Goal: Task Accomplishment & Management: Complete application form

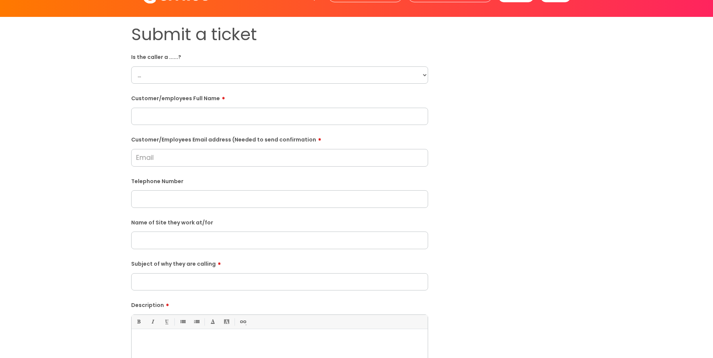
scroll to position [38, 0]
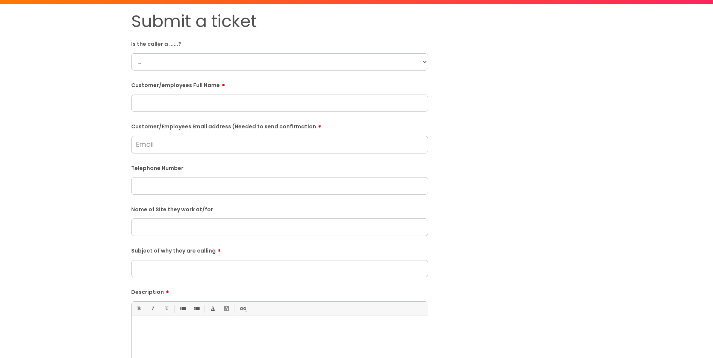
click at [177, 261] on input "Subject of why they are calling" at bounding box center [279, 268] width 297 height 17
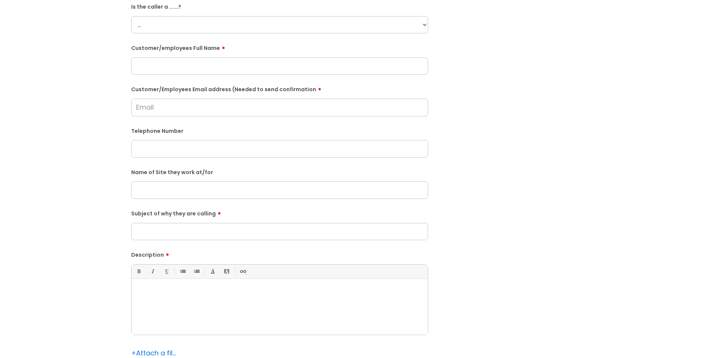
scroll to position [75, 0]
click at [194, 289] on p at bounding box center [279, 292] width 285 height 7
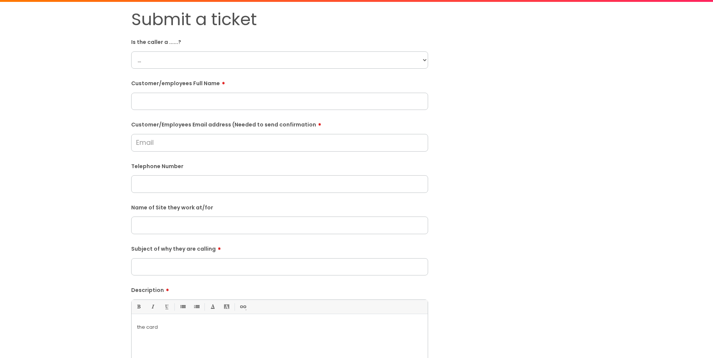
scroll to position [0, 0]
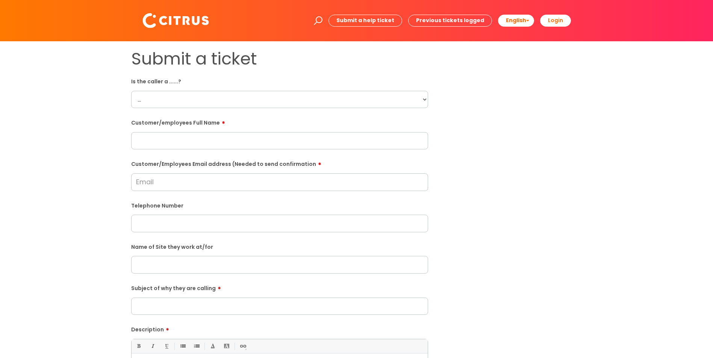
click at [187, 96] on select "... Citrus Customer Citrus Employee [DEMOGRAPHIC_DATA] Supplier" at bounding box center [279, 99] width 297 height 17
select select "Citrus Customer"
click at [131, 91] on select "... Citrus Customer Citrus Employee [DEMOGRAPHIC_DATA] Supplier" at bounding box center [279, 99] width 297 height 17
click at [212, 140] on input "text" at bounding box center [279, 140] width 297 height 17
paste input "[PERSON_NAME]"
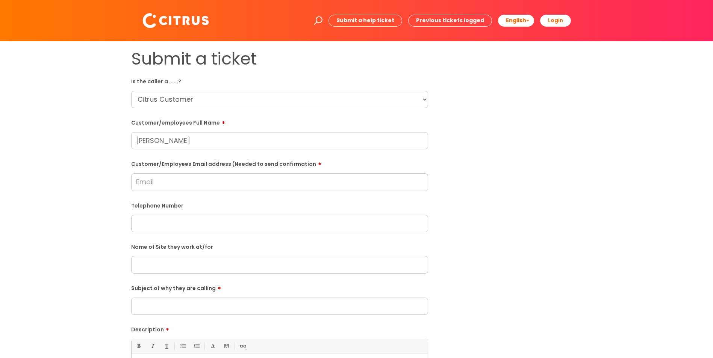
type input "[PERSON_NAME]"
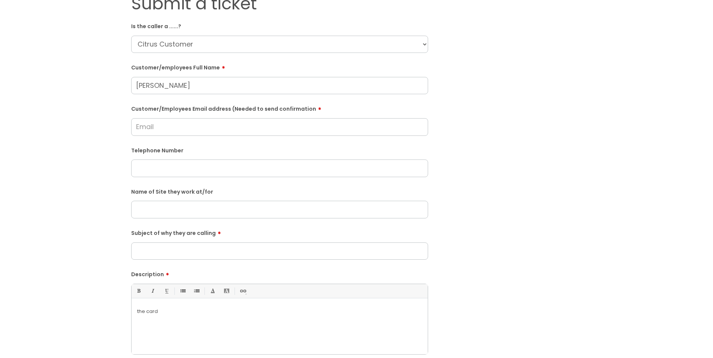
scroll to position [75, 0]
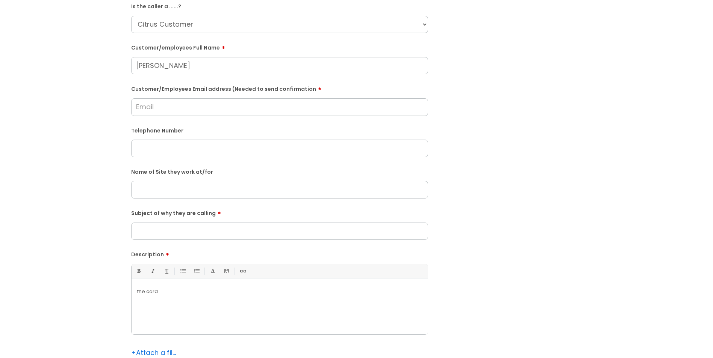
click at [181, 232] on input "Subject of why they are calling" at bounding box center [279, 231] width 297 height 17
click at [148, 233] on input "[STREET_ADDRESS]" at bounding box center [279, 231] width 297 height 17
type input "[STREET_ADDRESS]"
